Goal: Task Accomplishment & Management: Use online tool/utility

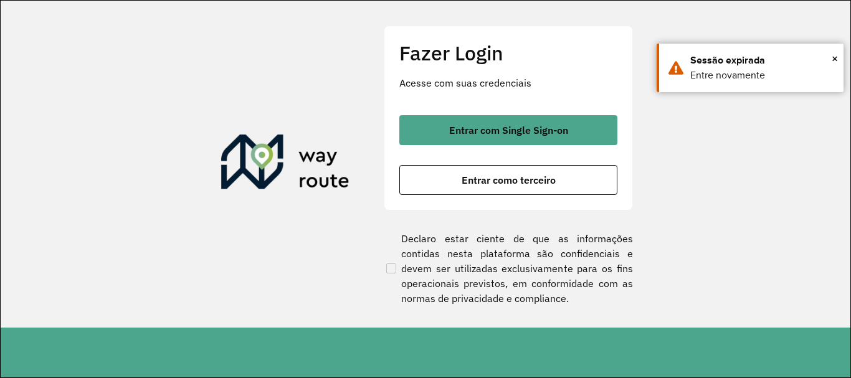
click at [558, 127] on span "Entrar com Single Sign-on" at bounding box center [508, 130] width 119 height 10
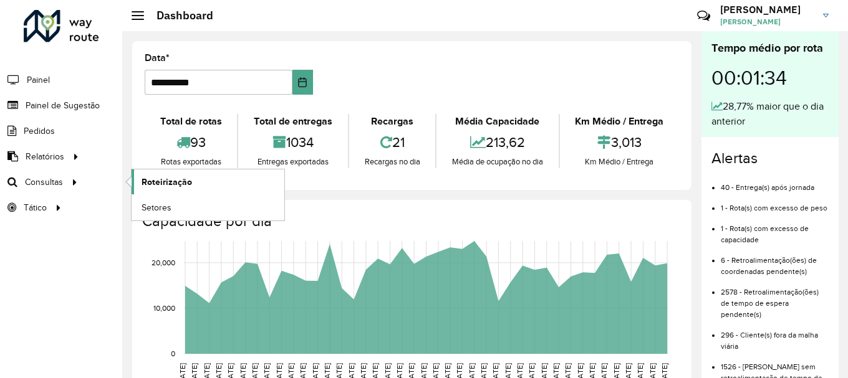
click at [179, 184] on span "Roteirização" at bounding box center [166, 182] width 50 height 13
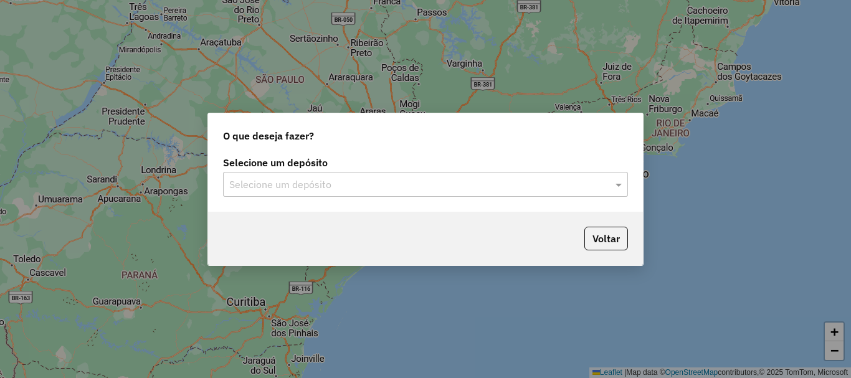
click at [316, 186] on input "text" at bounding box center [413, 185] width 368 height 15
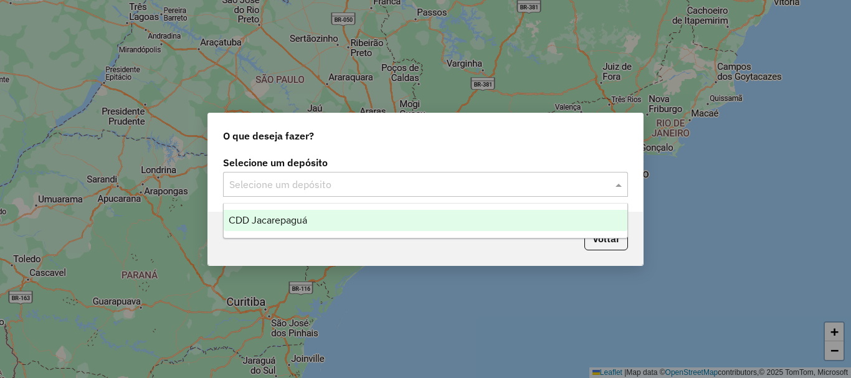
click at [300, 219] on span "CDD Jacarepaguá" at bounding box center [268, 220] width 79 height 11
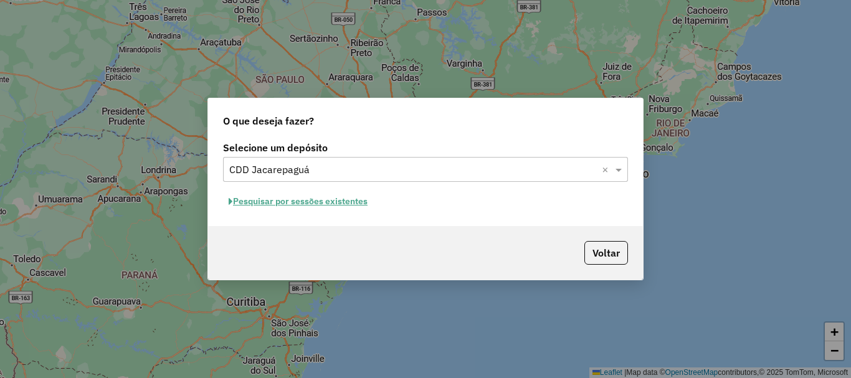
click at [292, 201] on button "Pesquisar por sessões existentes" at bounding box center [298, 201] width 150 height 19
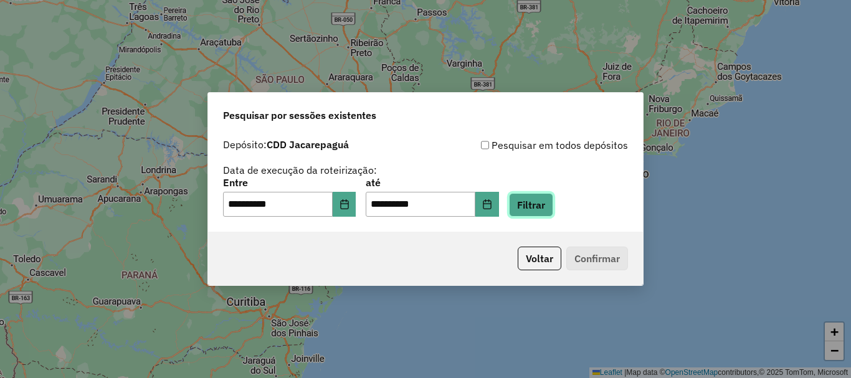
click at [553, 205] on button "Filtrar" at bounding box center [531, 205] width 44 height 24
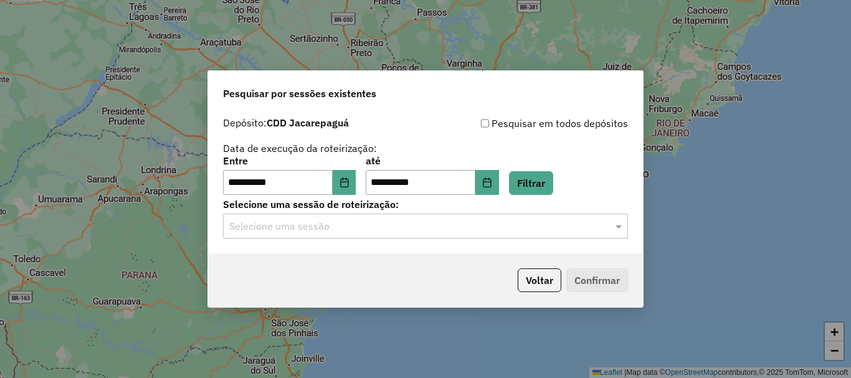
click at [374, 216] on div "Selecione uma sessão" at bounding box center [425, 226] width 405 height 25
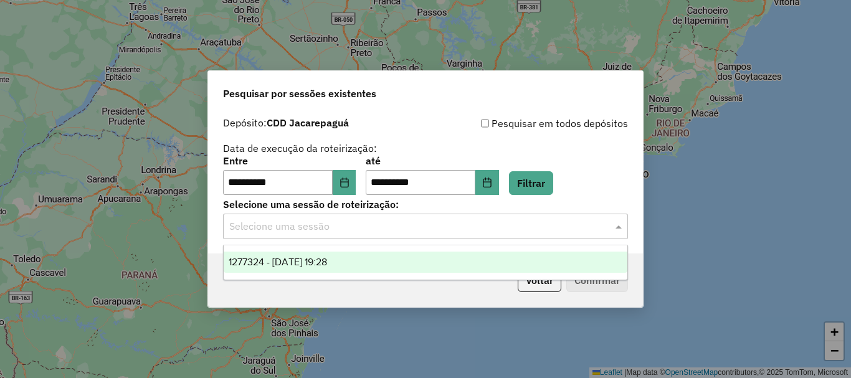
click at [327, 258] on span "1277324 - 17/09/2025 19:28" at bounding box center [278, 262] width 98 height 11
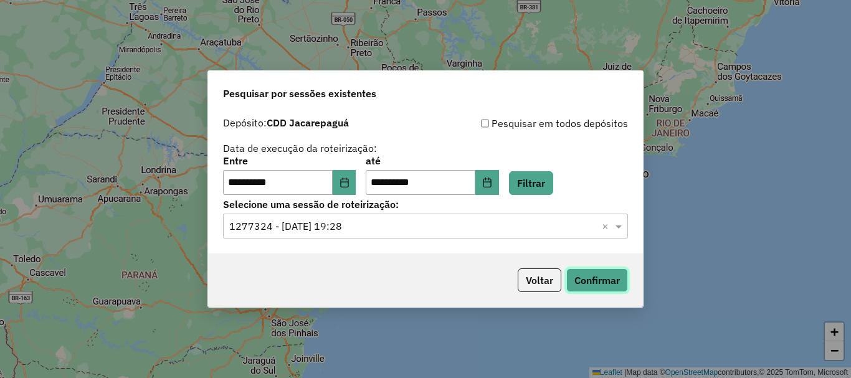
click at [576, 271] on button "Confirmar" at bounding box center [598, 281] width 62 height 24
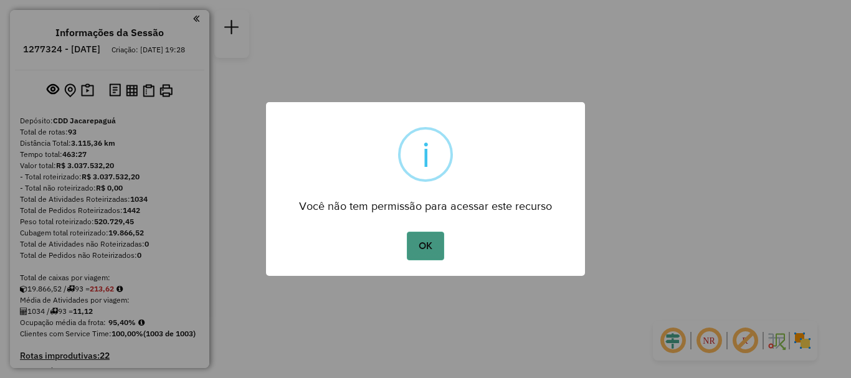
click at [421, 247] on button "OK" at bounding box center [425, 246] width 37 height 29
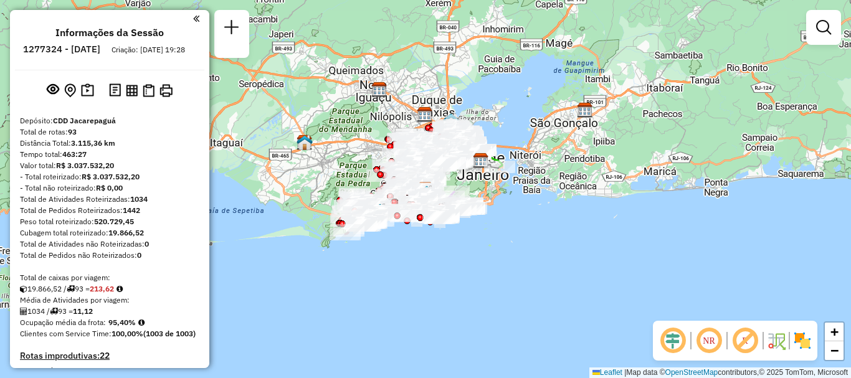
scroll to position [4255, 0]
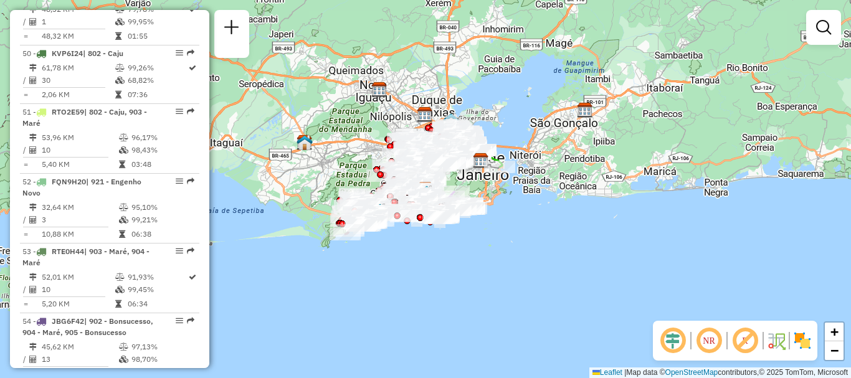
select select "**********"
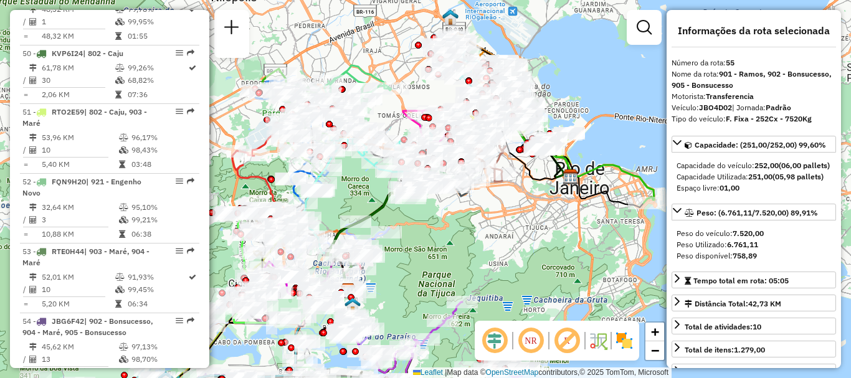
drag, startPoint x: 170, startPoint y: 186, endPoint x: 179, endPoint y: 191, distance: 10.9
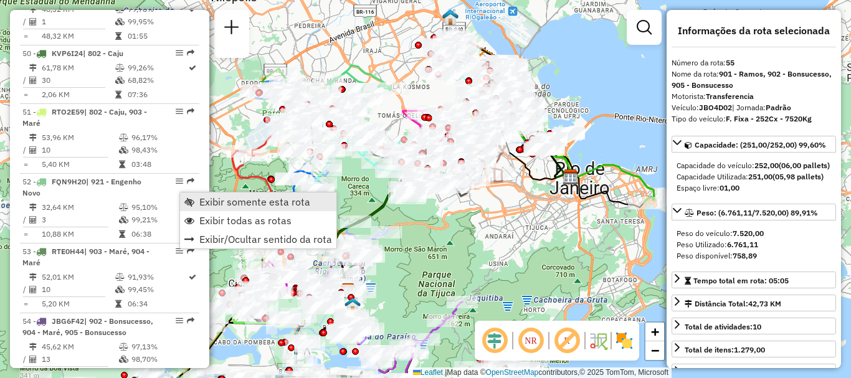
click at [206, 198] on span "Exibir somente esta rota" at bounding box center [254, 202] width 111 height 10
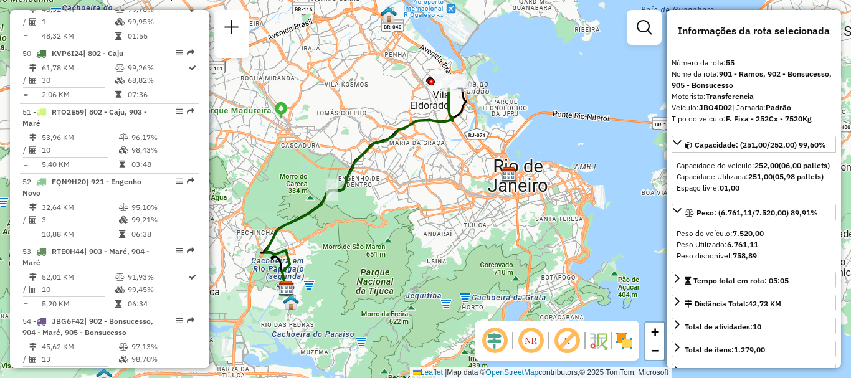
drag, startPoint x: 479, startPoint y: 102, endPoint x: 417, endPoint y: 100, distance: 61.8
click at [417, 100] on div "Janela de atendimento Grade de atendimento Capacidade Transportadoras Veículos …" at bounding box center [425, 189] width 851 height 378
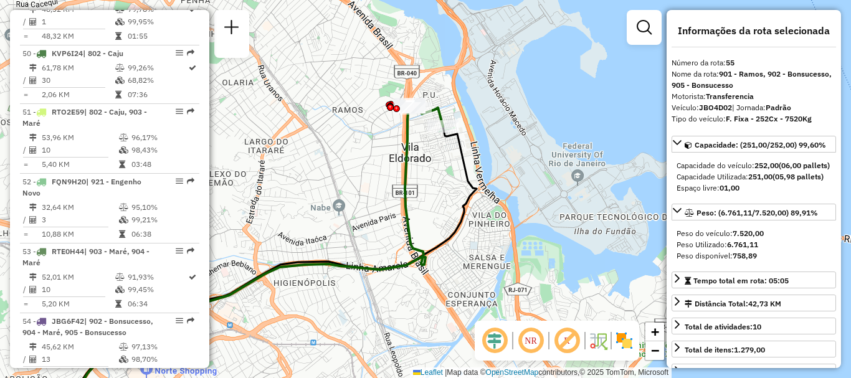
drag, startPoint x: 418, startPoint y: 79, endPoint x: 466, endPoint y: 183, distance: 114.4
click at [466, 183] on div "Janela de atendimento Grade de atendimento Capacidade Transportadoras Veículos …" at bounding box center [425, 189] width 851 height 378
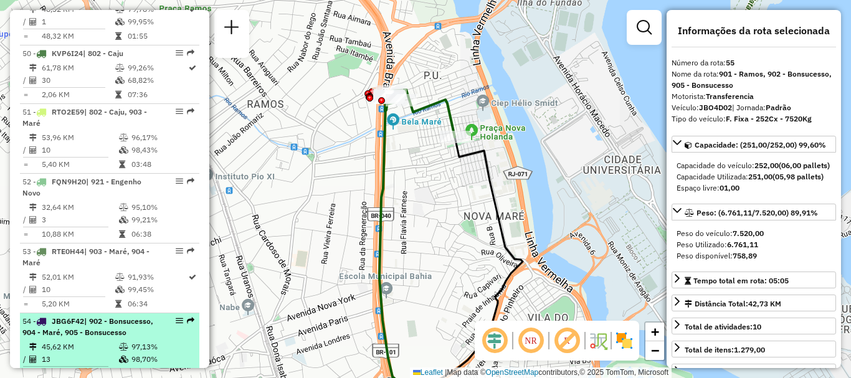
click at [111, 317] on span "| 902 - Bonsucesso, 904 - Maré, 905 - Bonsucesso" at bounding box center [87, 327] width 131 height 21
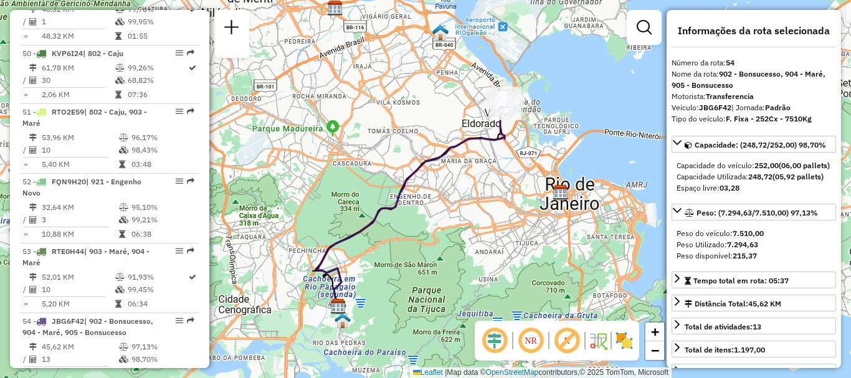
drag, startPoint x: 477, startPoint y: 102, endPoint x: 461, endPoint y: 116, distance: 21.2
click at [461, 116] on div "Janela de atendimento Grade de atendimento Capacidade Transportadoras Veículos …" at bounding box center [425, 189] width 851 height 378
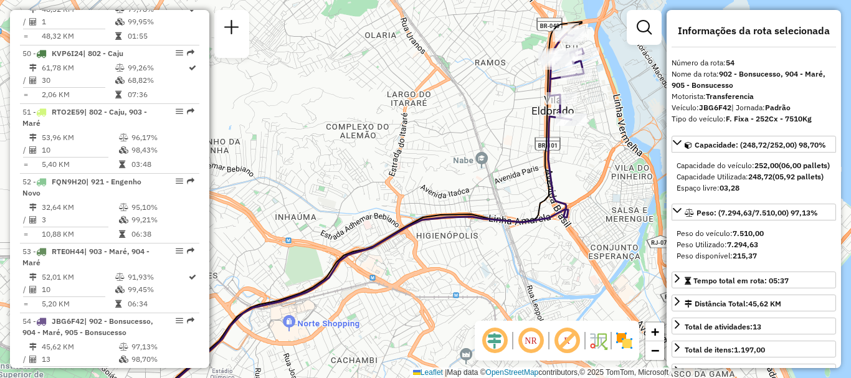
drag, startPoint x: 548, startPoint y: 95, endPoint x: 482, endPoint y: 98, distance: 66.1
click at [482, 98] on div "Janela de atendimento Grade de atendimento Capacidade Transportadoras Veículos …" at bounding box center [425, 189] width 851 height 378
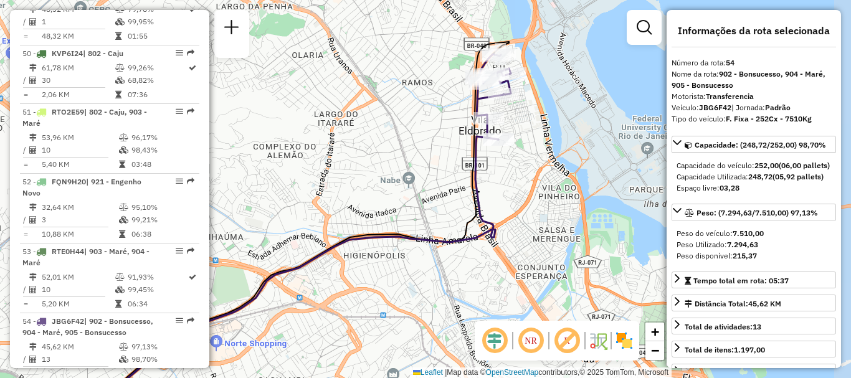
drag, startPoint x: 533, startPoint y: 94, endPoint x: 460, endPoint y: 114, distance: 75.6
click at [460, 114] on div "Janela de atendimento Grade de atendimento Capacidade Transportadoras Veículos …" at bounding box center [425, 189] width 851 height 378
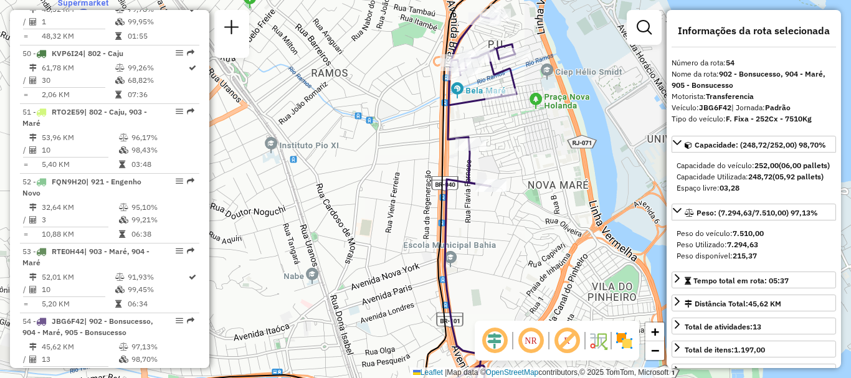
drag, startPoint x: 386, startPoint y: 64, endPoint x: 382, endPoint y: 104, distance: 40.1
click at [382, 104] on div "Janela de atendimento Grade de atendimento Capacidade Transportadoras Veículos …" at bounding box center [425, 189] width 851 height 378
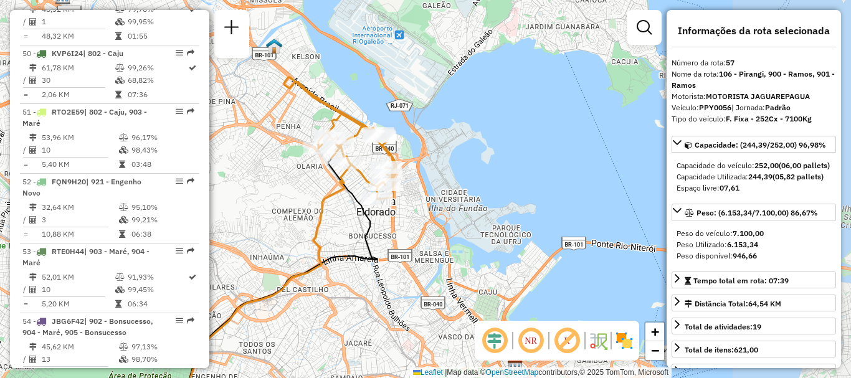
drag, startPoint x: 497, startPoint y: 87, endPoint x: 359, endPoint y: 178, distance: 165.6
click at [359, 178] on icon at bounding box center [340, 138] width 113 height 122
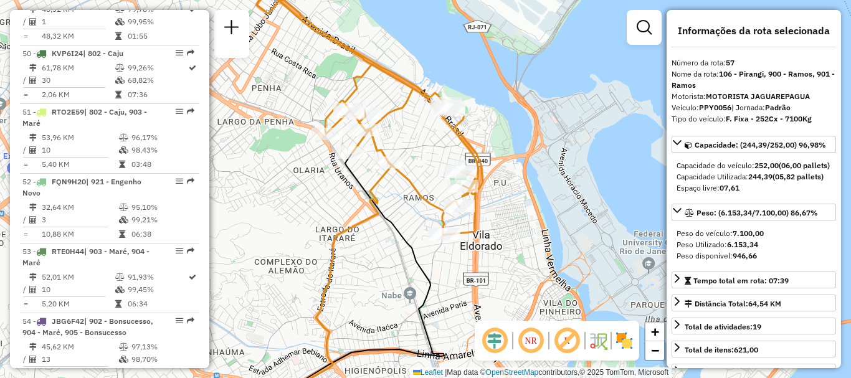
drag, startPoint x: 356, startPoint y: 145, endPoint x: 451, endPoint y: 145, distance: 94.7
click at [451, 145] on div "Janela de atendimento Grade de atendimento Capacidade Transportadoras Veículos …" at bounding box center [425, 189] width 851 height 378
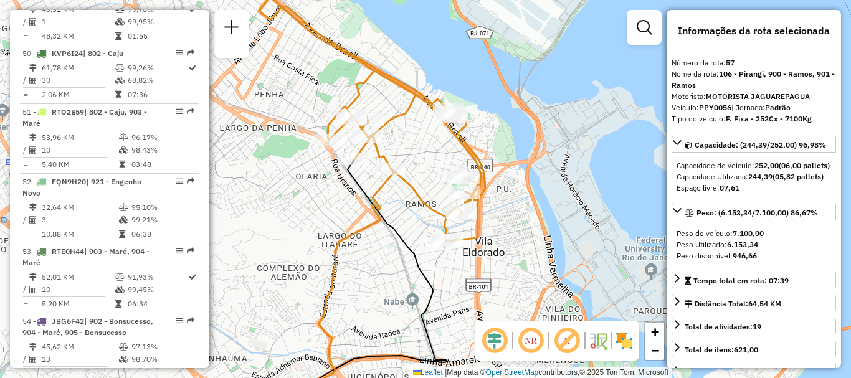
scroll to position [3965, 0]
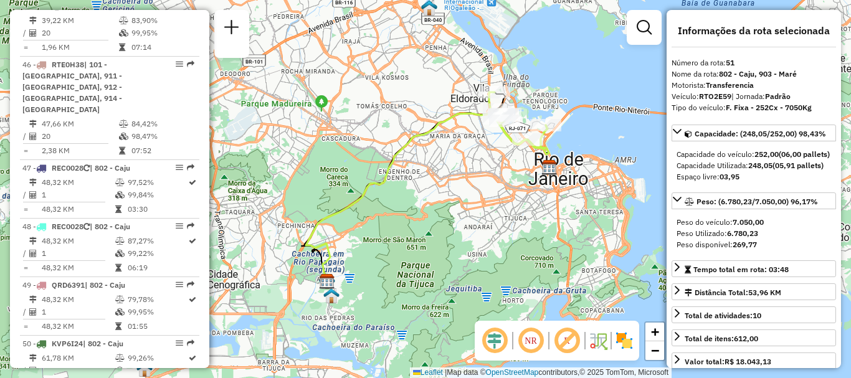
scroll to position [3417, 0]
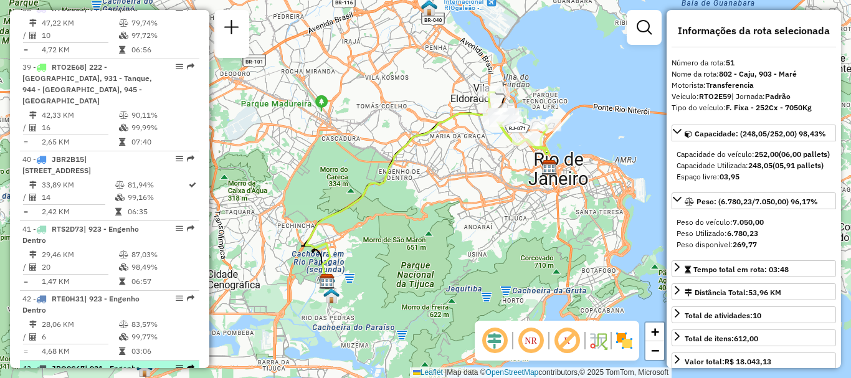
click at [81, 364] on span "| 921 - Engenho Novo, 922 - Meier, 923 - Engenho Dentro" at bounding box center [81, 380] width 118 height 32
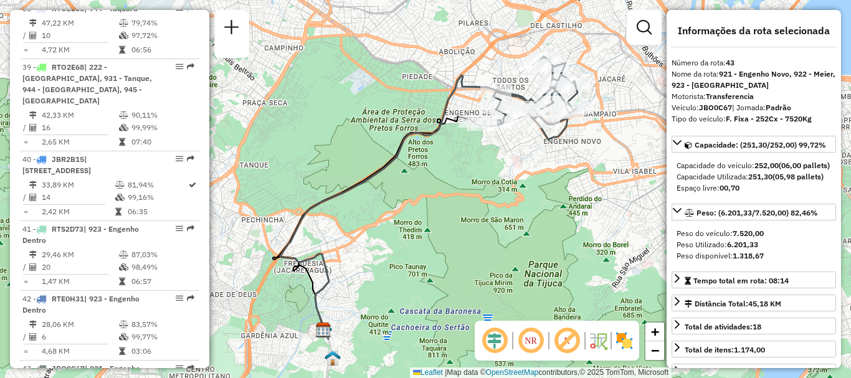
drag, startPoint x: 527, startPoint y: 132, endPoint x: 526, endPoint y: 140, distance: 8.7
click at [526, 140] on div "Janela de atendimento Grade de atendimento Capacidade Transportadoras Veículos …" at bounding box center [425, 189] width 851 height 378
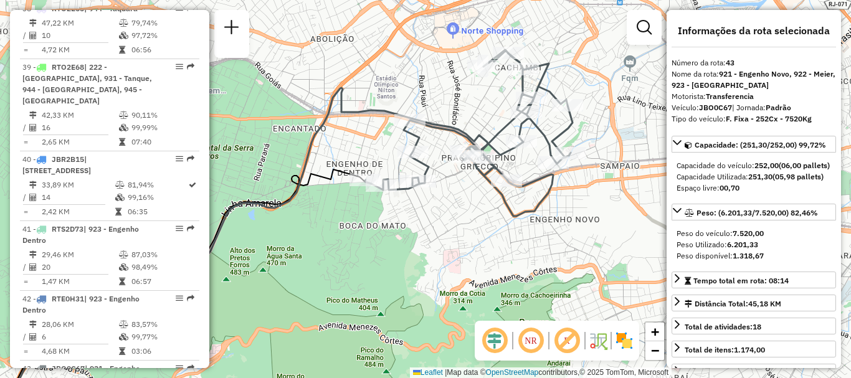
drag, startPoint x: 534, startPoint y: 128, endPoint x: 476, endPoint y: 207, distance: 97.6
click at [476, 207] on div "Janela de atendimento Grade de atendimento Capacidade Transportadoras Veículos …" at bounding box center [425, 189] width 851 height 378
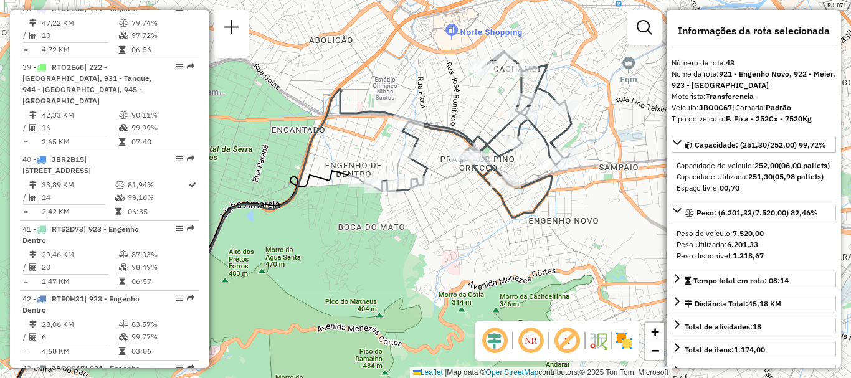
click at [591, 106] on div "Janela de atendimento Grade de atendimento Capacidade Transportadoras Veículos …" at bounding box center [425, 189] width 851 height 378
